Goal: Task Accomplishment & Management: Complete application form

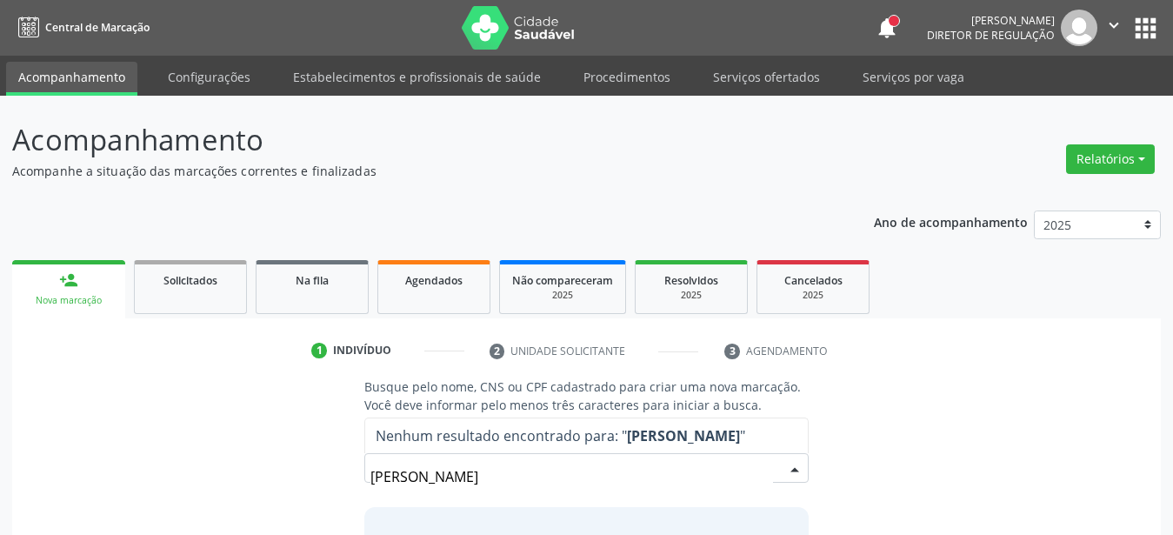
scroll to position [136, 0]
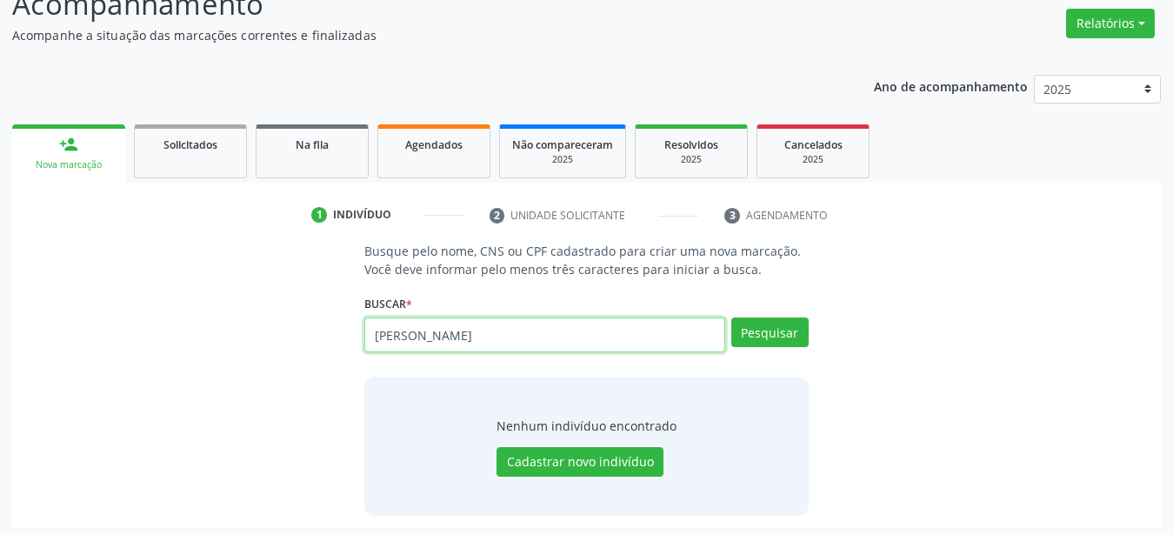
click at [613, 344] on input "[PERSON_NAME]" at bounding box center [544, 334] width 361 height 35
type input "t"
type input "700007046065203"
click at [762, 339] on button "Pesquisar" at bounding box center [769, 332] width 77 height 30
type input "700007046065203"
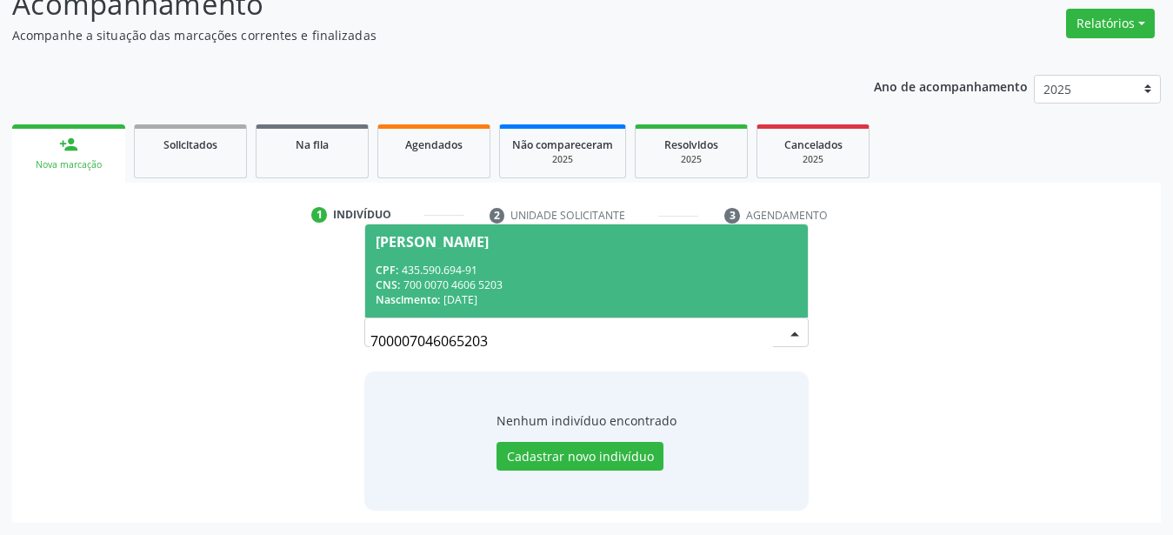
click at [527, 286] on div "CNS: 700 0070 4606 5203" at bounding box center [587, 284] width 422 height 15
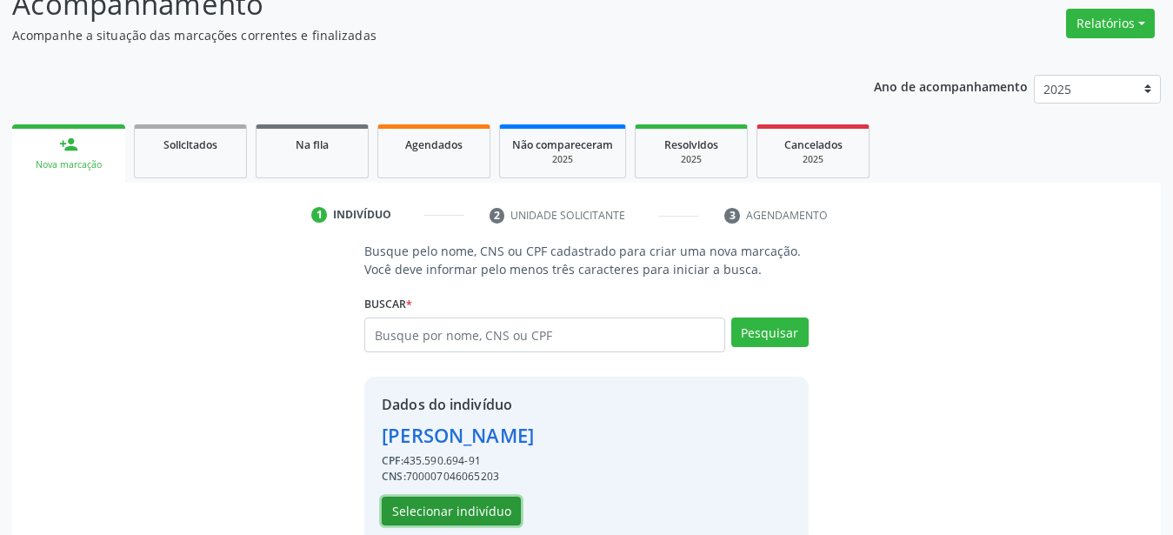
click at [491, 499] on button "Selecionar indivíduo" at bounding box center [451, 512] width 139 height 30
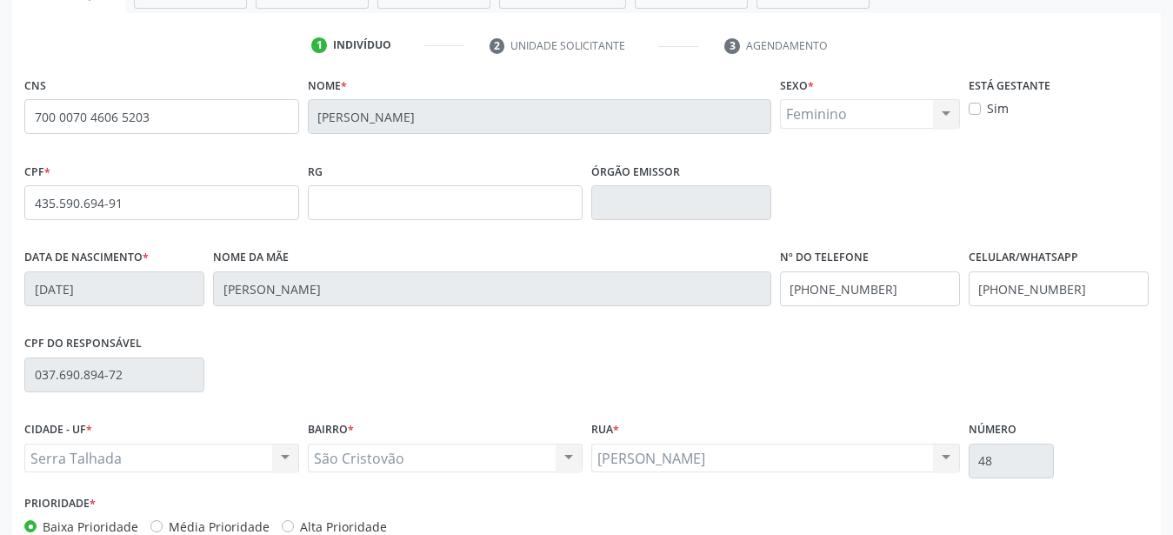
scroll to position [312, 0]
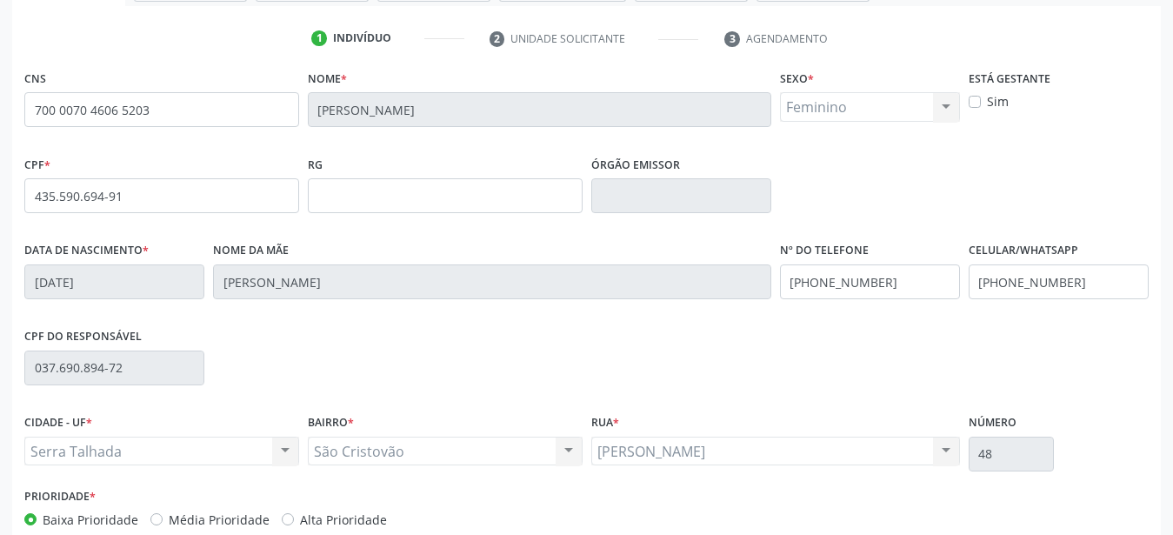
click at [931, 196] on div "CPF * 435.590.694-91 RG Órgão emissor" at bounding box center [586, 194] width 1133 height 86
drag, startPoint x: 1003, startPoint y: 284, endPoint x: 702, endPoint y: 271, distance: 301.1
click at [969, 271] on input "[PHONE_NUMBER]" at bounding box center [1059, 281] width 180 height 35
drag, startPoint x: 915, startPoint y: 297, endPoint x: 657, endPoint y: 297, distance: 258.3
click at [780, 299] on input "[PHONE_NUMBER]" at bounding box center [870, 281] width 180 height 35
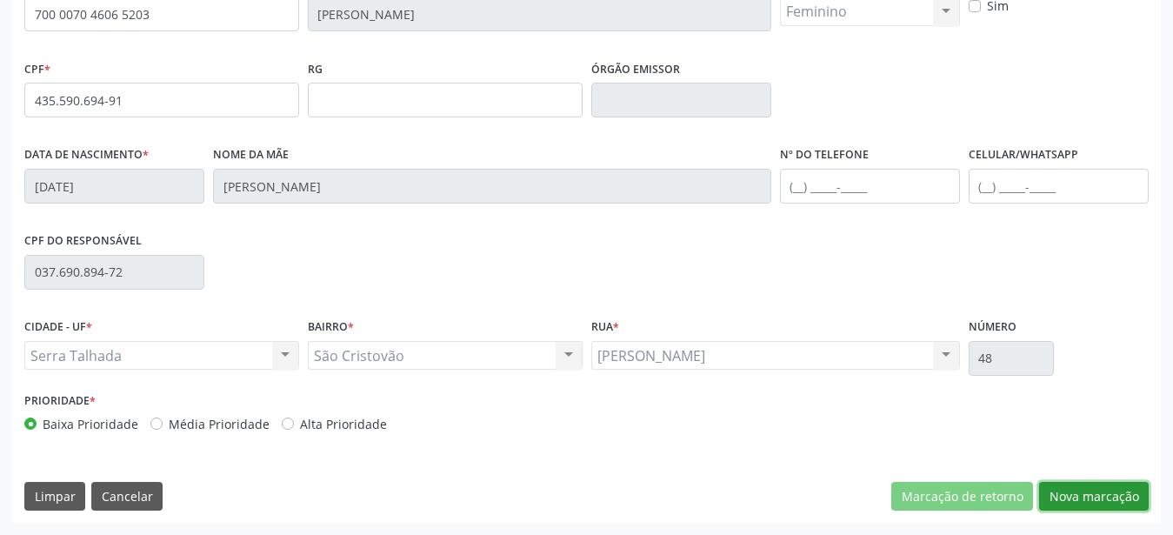
drag, startPoint x: 1096, startPoint y: 498, endPoint x: 1057, endPoint y: 498, distance: 38.3
click at [1094, 498] on button "Nova marcação" at bounding box center [1094, 497] width 110 height 30
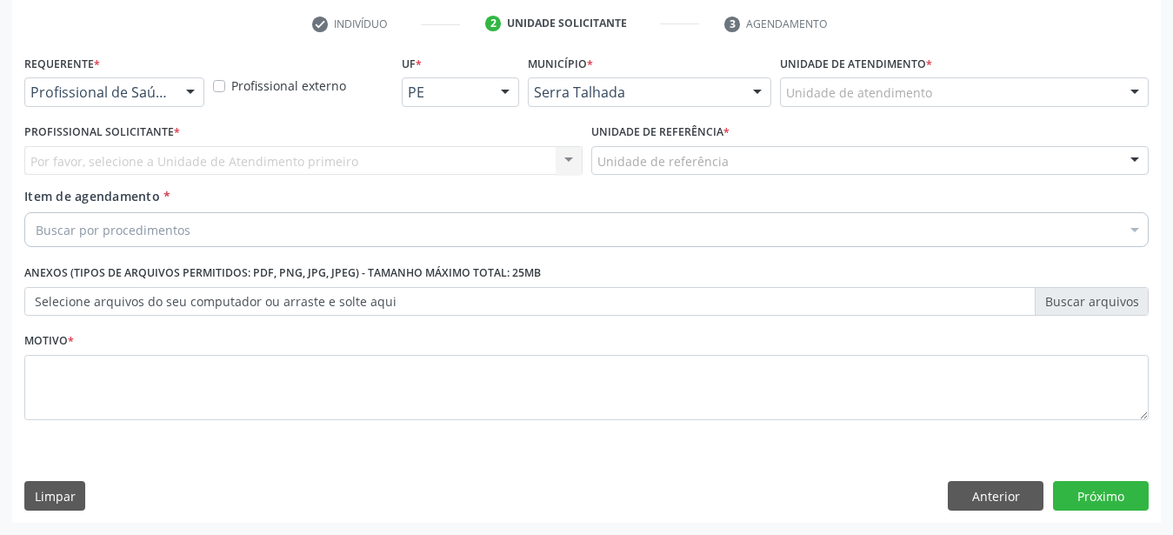
scroll to position [341, 0]
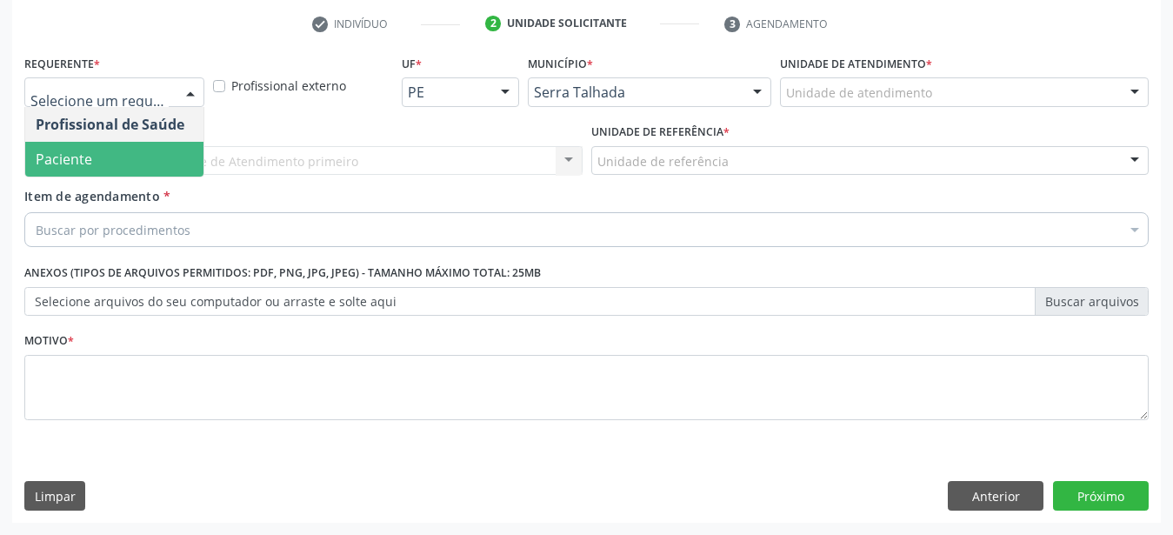
click at [110, 145] on span "Paciente" at bounding box center [114, 159] width 178 height 35
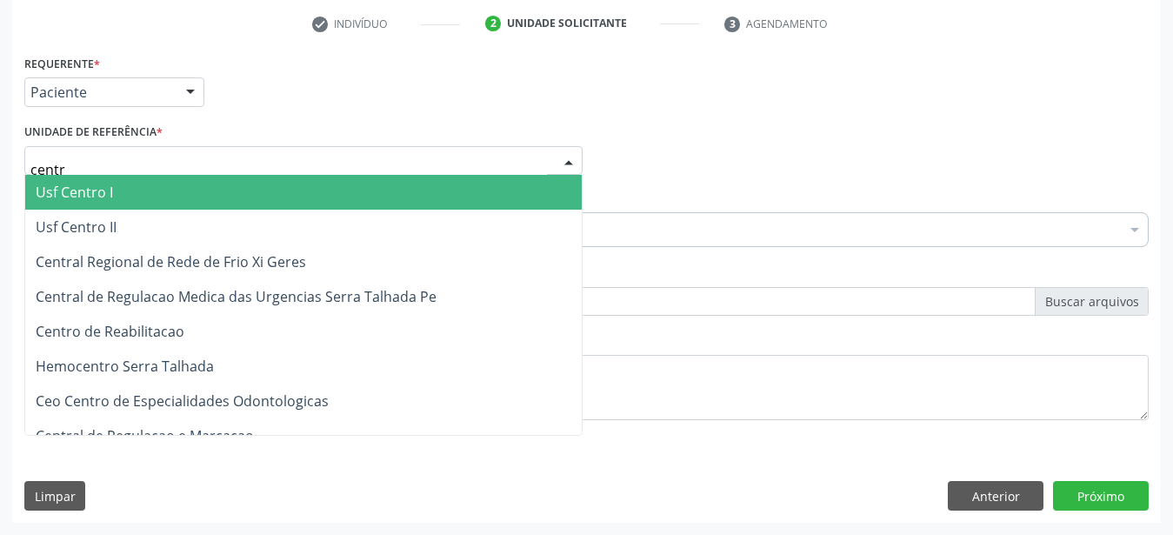
type input "centro"
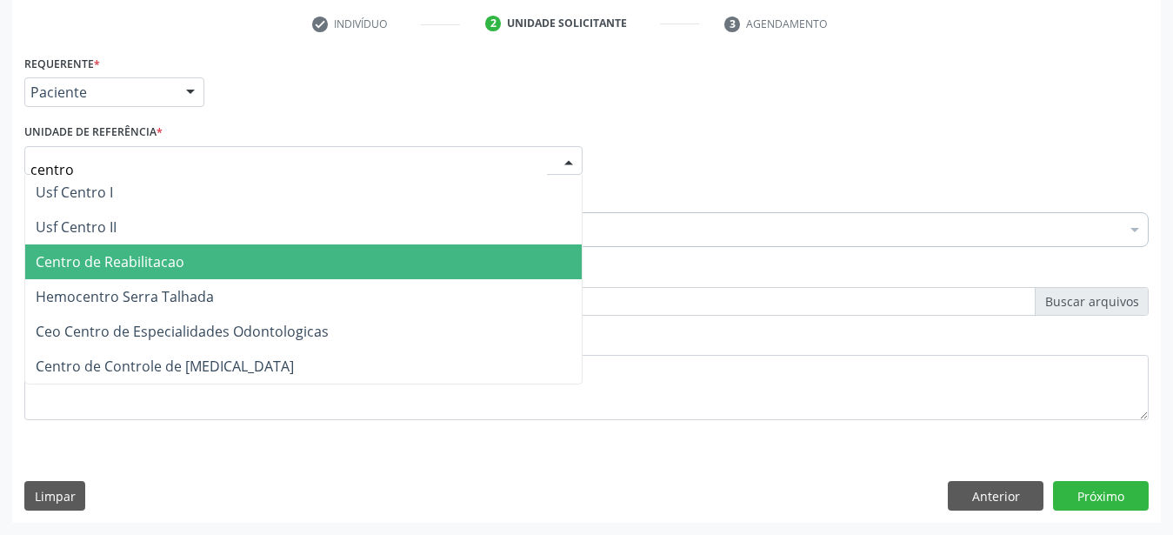
click at [117, 252] on span "Centro de Reabilitacao" at bounding box center [110, 261] width 149 height 19
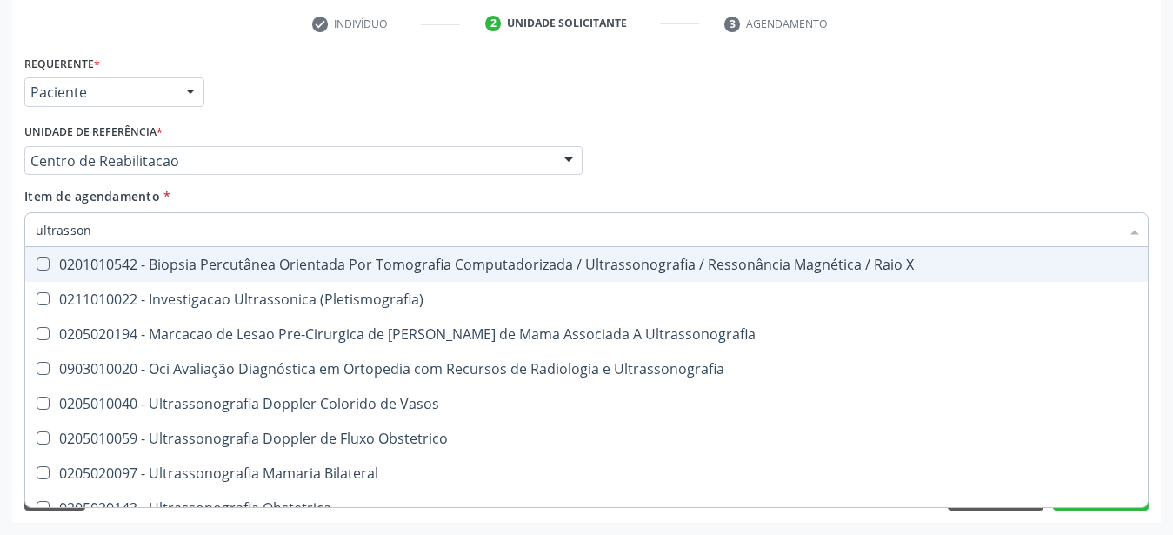
type input "ultrassono"
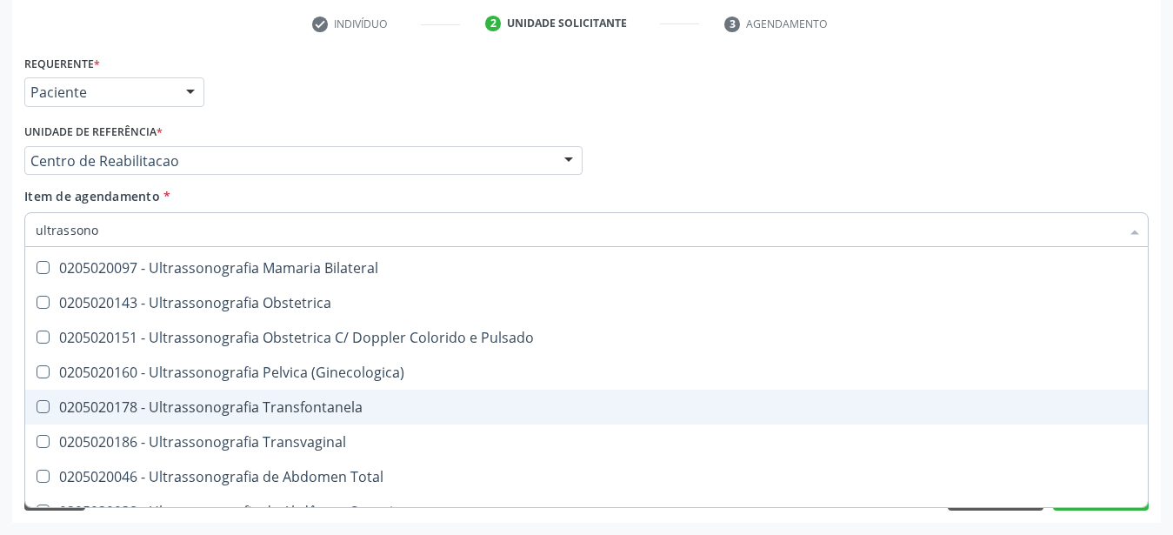
scroll to position [115, 0]
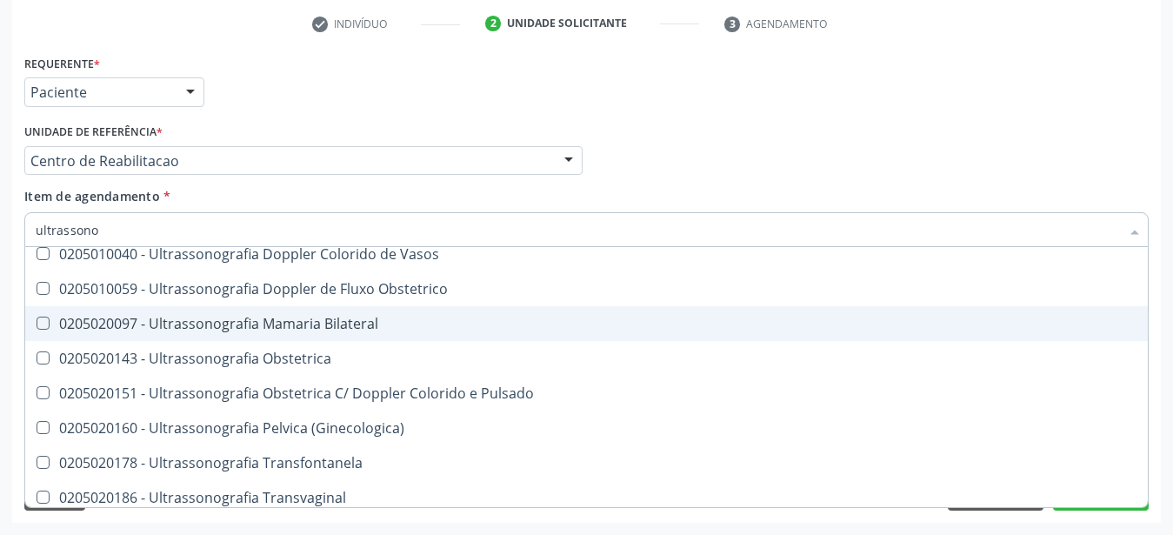
click at [325, 318] on div "0205020097 - Ultrassonografia Mamaria Bilateral" at bounding box center [587, 324] width 1102 height 14
checkbox Bilateral "true"
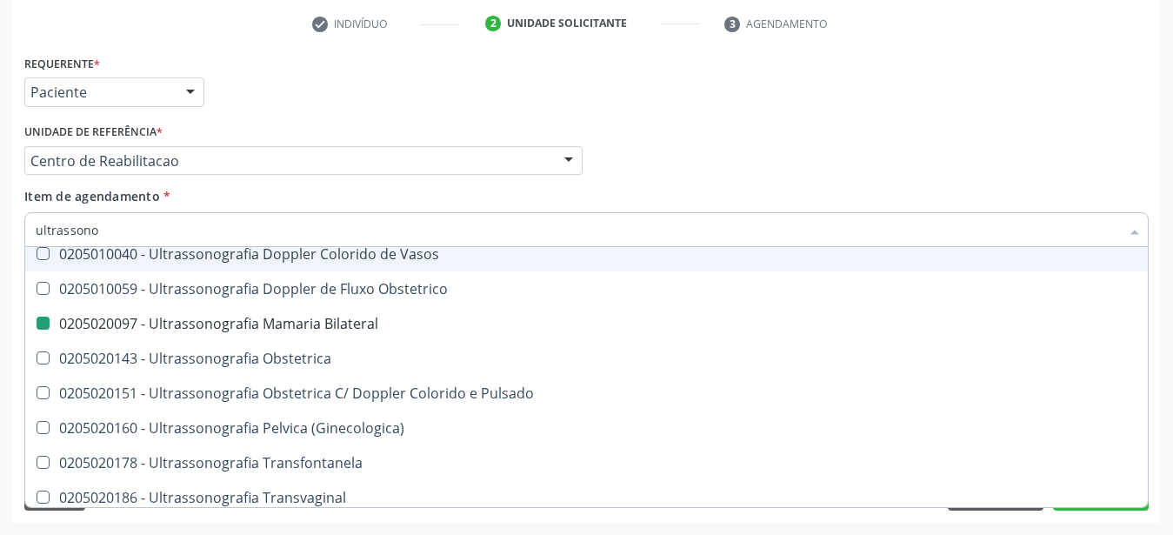
click at [750, 188] on div "Item de agendamento * ultrassono Desfazer seleção 0201010542 - Biopsia Percutân…" at bounding box center [586, 214] width 1124 height 55
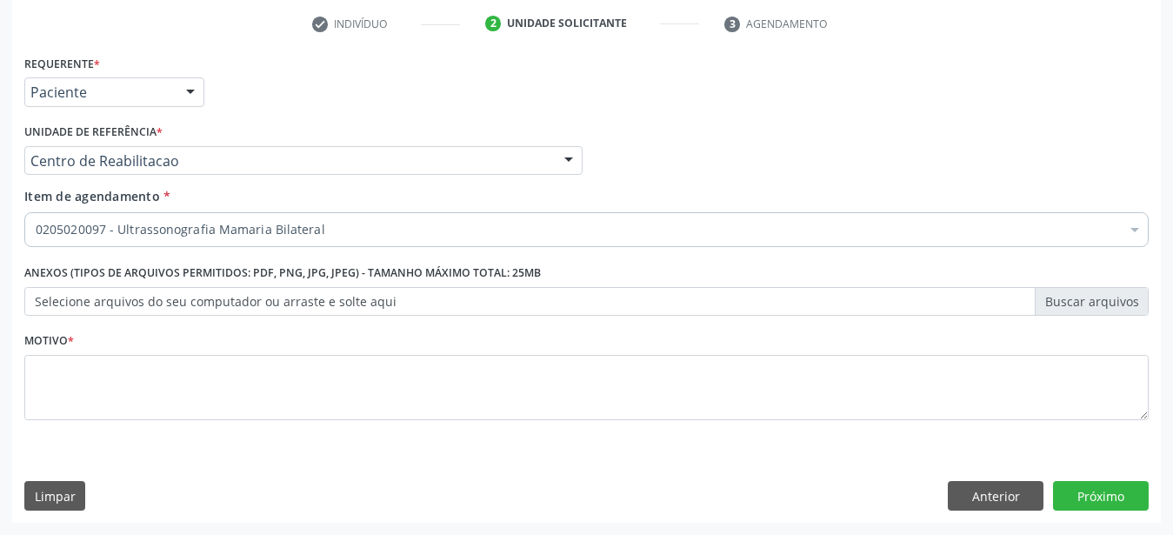
scroll to position [0, 0]
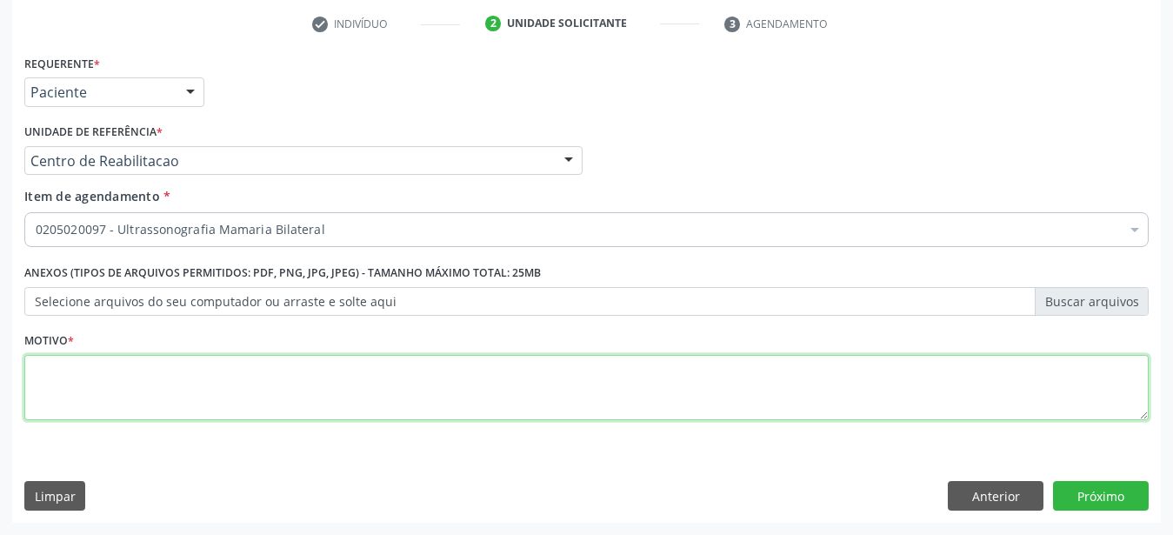
click at [193, 397] on textarea at bounding box center [586, 388] width 1124 height 66
type textarea "..."
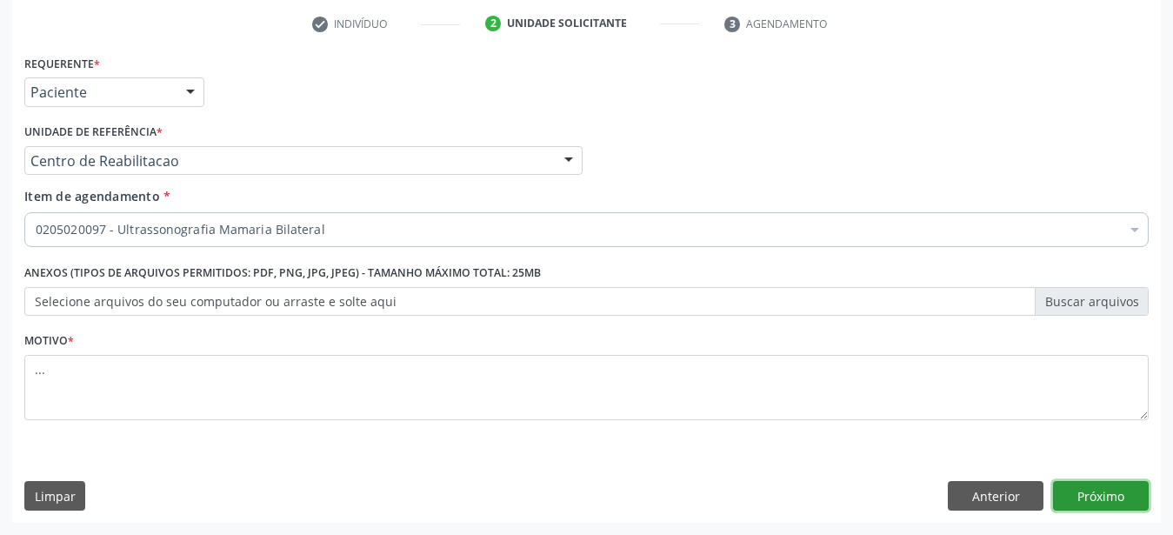
drag, startPoint x: 1090, startPoint y: 489, endPoint x: 460, endPoint y: 300, distance: 657.3
click at [1090, 488] on button "Próximo" at bounding box center [1101, 496] width 96 height 30
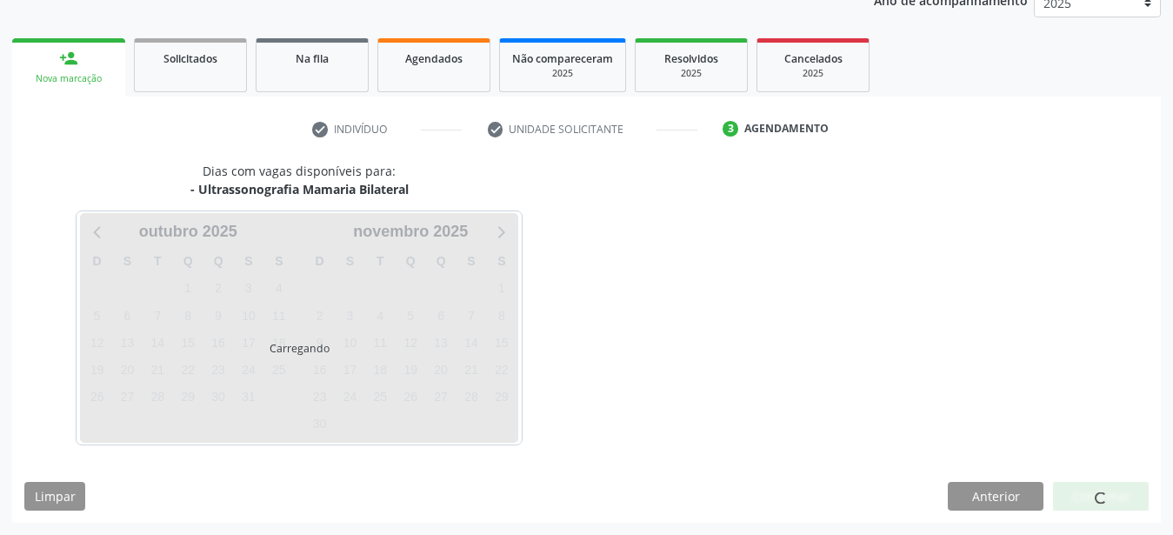
scroll to position [222, 0]
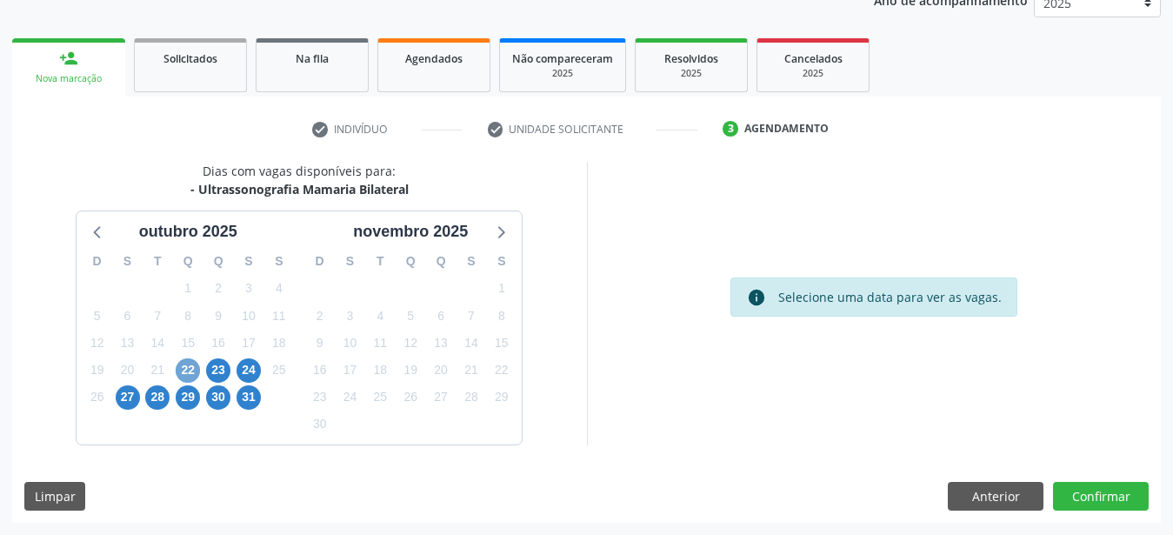
click at [189, 370] on span "22" at bounding box center [188, 370] width 24 height 24
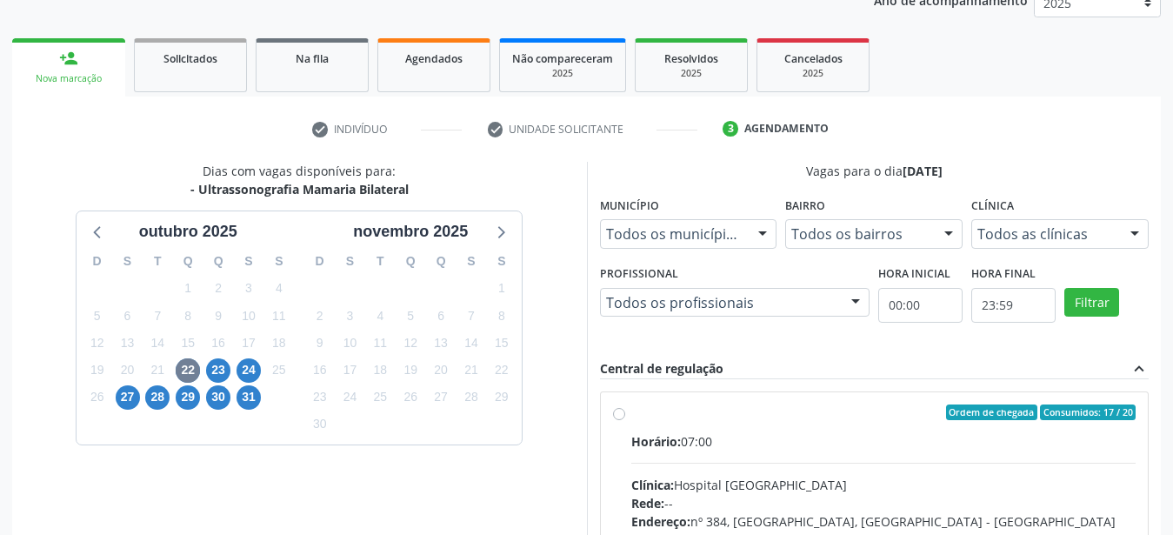
click at [631, 412] on label "Ordem de chegada Consumidos: 17 / 20 Horário: 07:00 Clínica: Hospital [GEOGRAPH…" at bounding box center [883, 537] width 505 height 267
click at [619, 412] on input "Ordem de chegada Consumidos: 17 / 20 Horário: 07:00 Clínica: Hospital [GEOGRAPH…" at bounding box center [619, 412] width 12 height 16
radio input "true"
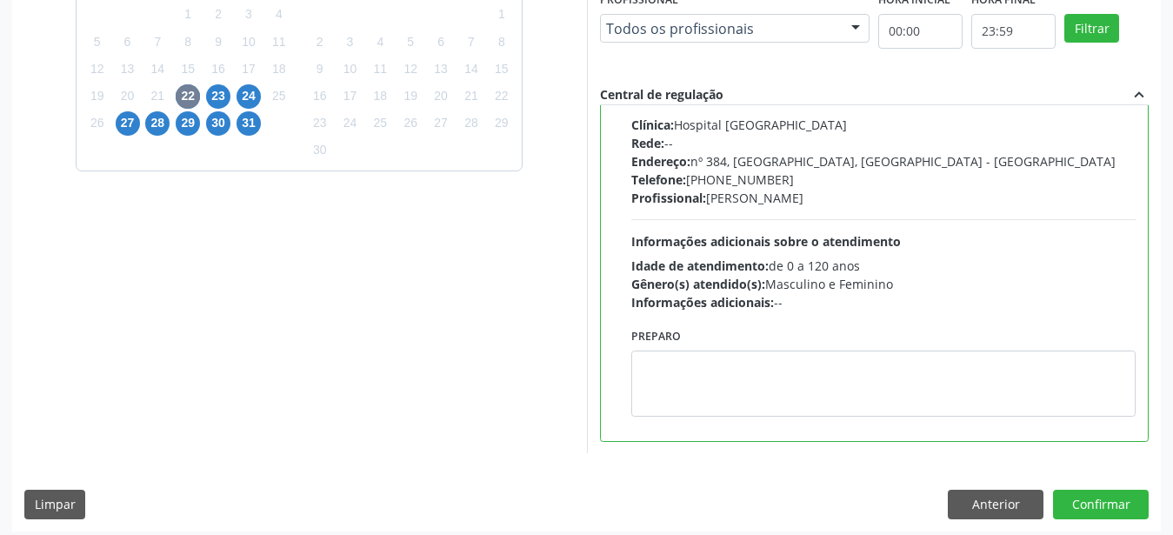
scroll to position [504, 0]
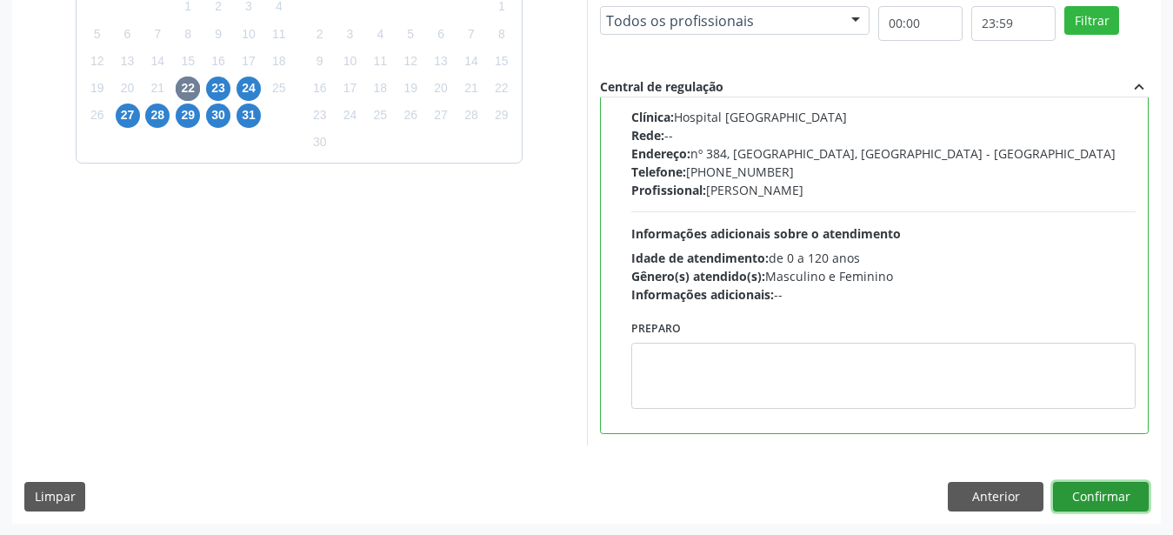
click at [1115, 489] on button "Confirmar" at bounding box center [1101, 497] width 96 height 30
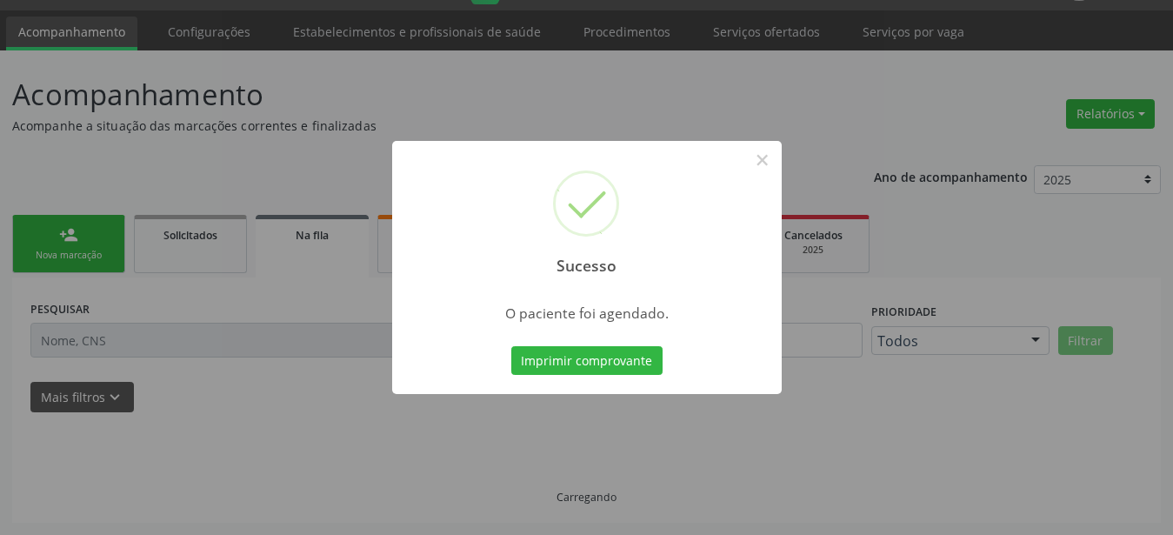
scroll to position [44, 0]
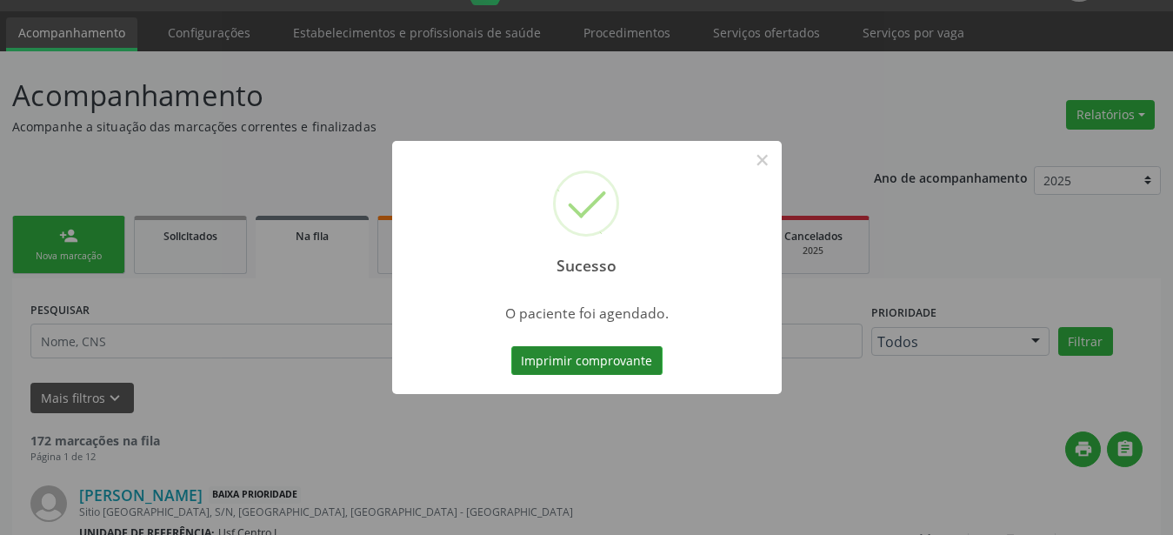
click at [572, 367] on button "Imprimir comprovante" at bounding box center [586, 361] width 151 height 30
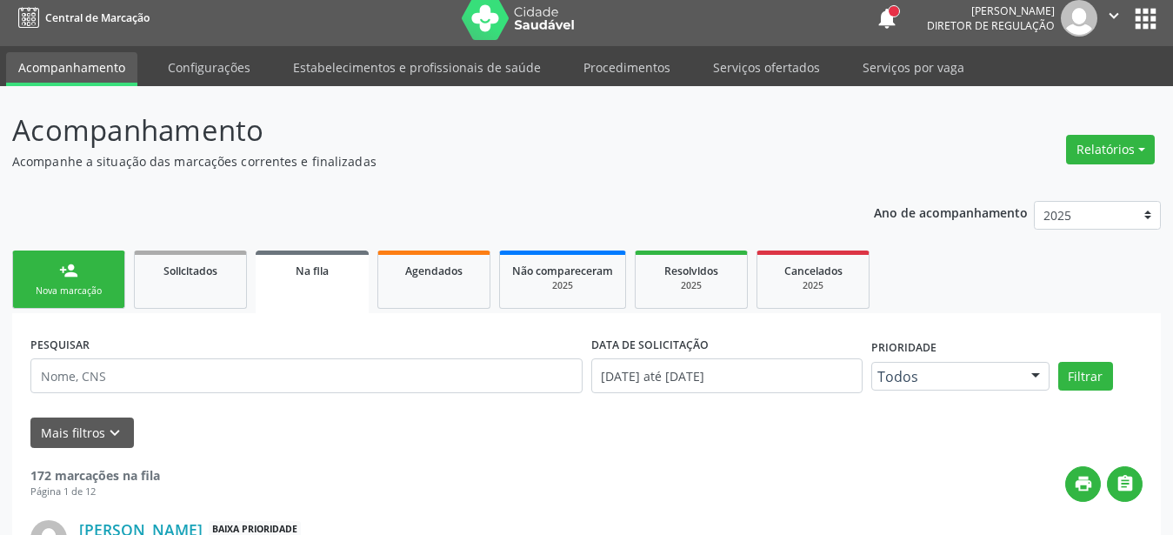
scroll to position [0, 0]
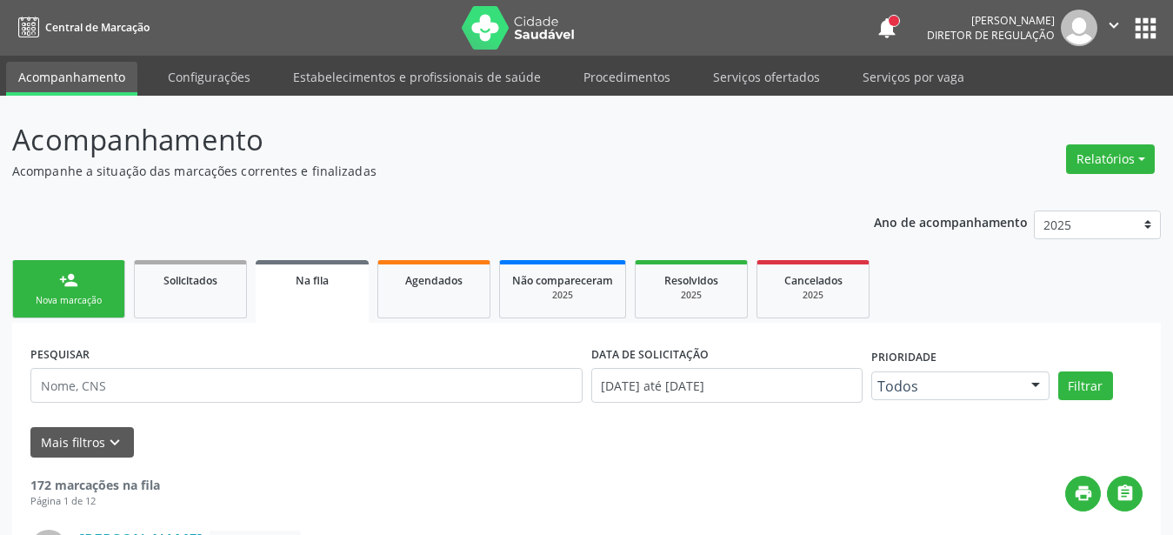
click at [1145, 30] on button "apps" at bounding box center [1146, 28] width 30 height 30
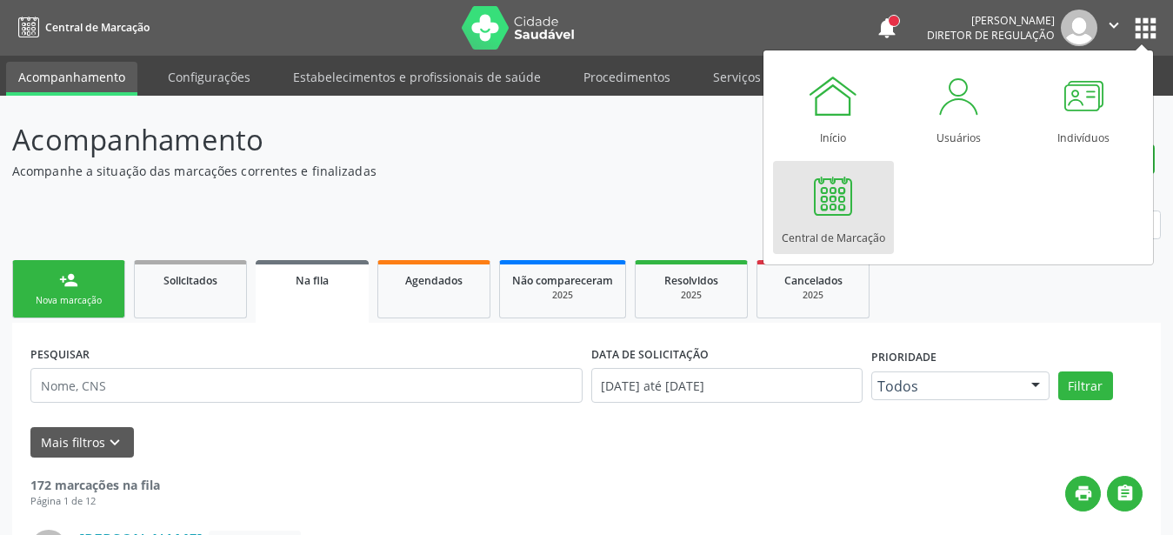
click at [819, 193] on div at bounding box center [833, 196] width 52 height 52
